Goal: Task Accomplishment & Management: Manage account settings

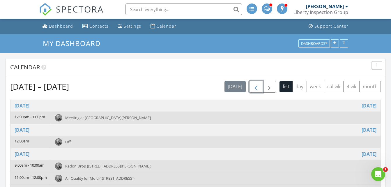
click at [251, 90] on button "button" at bounding box center [256, 87] width 14 height 12
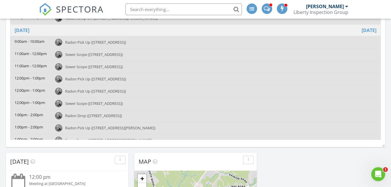
scroll to position [64, 0]
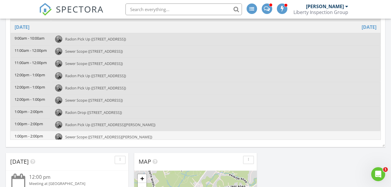
click at [128, 137] on span "Sewer Scope (371 Dawson St, Philadelphia)" at bounding box center [108, 136] width 87 height 5
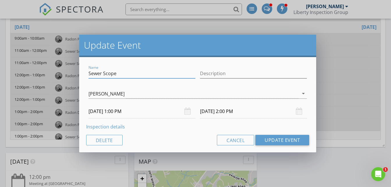
click at [108, 126] on link "Inspection details" at bounding box center [105, 126] width 39 height 6
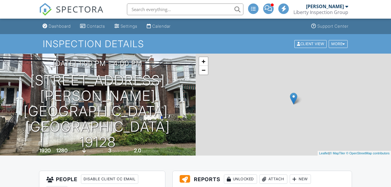
scroll to position [140, 0]
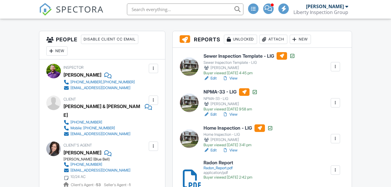
click at [231, 79] on link "View" at bounding box center [229, 78] width 15 height 6
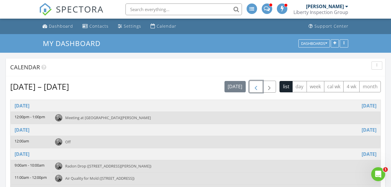
click at [256, 88] on span "button" at bounding box center [255, 86] width 7 height 7
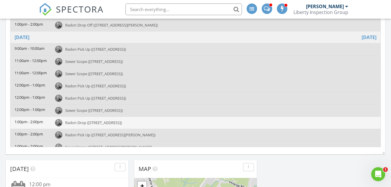
scroll to position [63, 0]
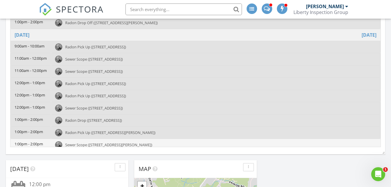
click at [123, 143] on span "Sewer Scope ([STREET_ADDRESS][PERSON_NAME])" at bounding box center [108, 144] width 87 height 5
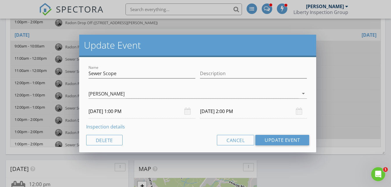
click at [118, 127] on link "Inspection details" at bounding box center [105, 126] width 39 height 6
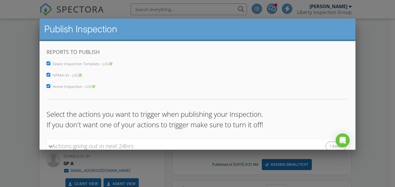
scroll to position [76, 0]
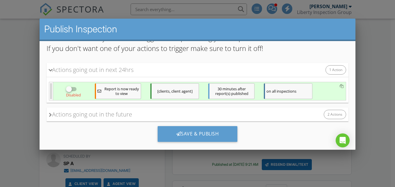
click at [68, 90] on div at bounding box center [69, 89] width 10 height 10
checkbox input "true"
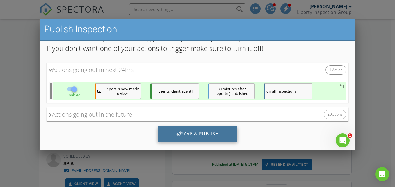
click at [176, 133] on div at bounding box center [178, 133] width 5 height 5
